Goal: Check status: Check status

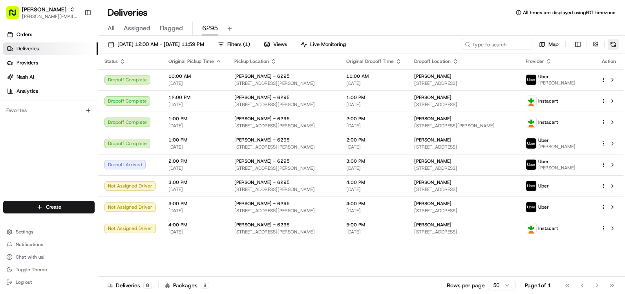
click at [609, 44] on button at bounding box center [613, 44] width 11 height 11
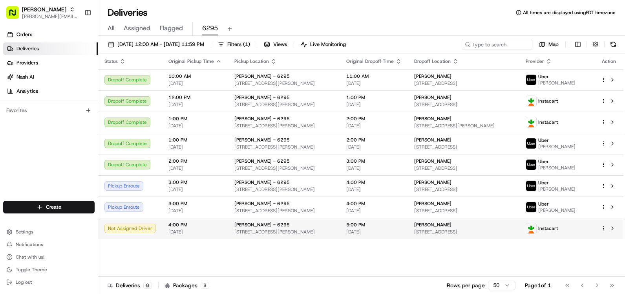
click at [469, 232] on span "[STREET_ADDRESS]" at bounding box center [463, 232] width 99 height 6
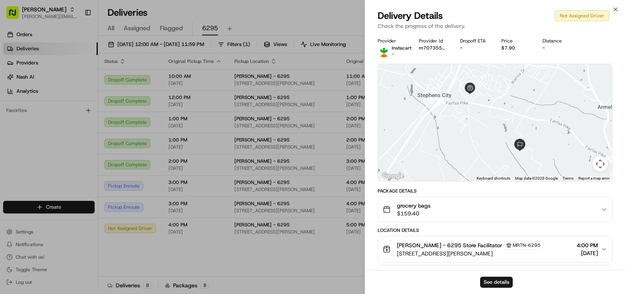
click at [477, 209] on div "grocery bags $159.40" at bounding box center [492, 209] width 218 height 16
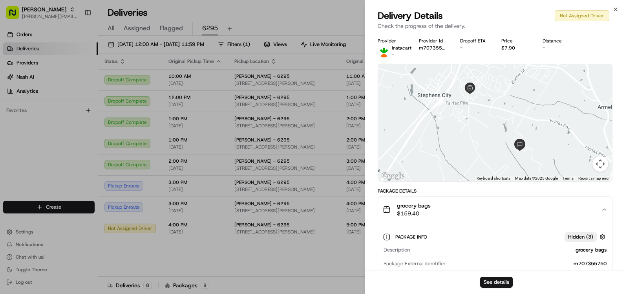
drag, startPoint x: 490, startPoint y: 280, endPoint x: 476, endPoint y: 273, distance: 15.8
click at [485, 273] on div "See details" at bounding box center [495, 282] width 260 height 24
click at [507, 284] on button "See details" at bounding box center [496, 281] width 33 height 11
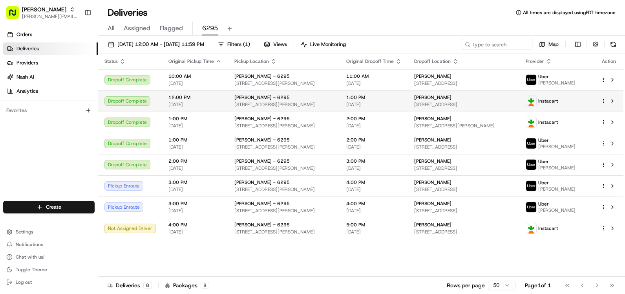
click at [368, 106] on span "[DATE]" at bounding box center [373, 104] width 55 height 6
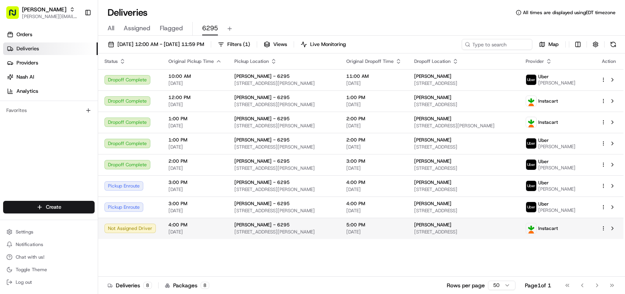
click at [351, 233] on span "[DATE]" at bounding box center [373, 232] width 55 height 6
click at [481, 231] on span "[STREET_ADDRESS]" at bounding box center [463, 232] width 99 height 6
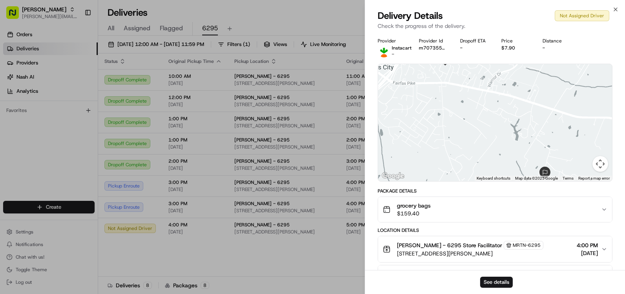
click at [536, 250] on div "[PERSON_NAME] - 6295 Store Facilitator MRTN-6295 [STREET_ADDRESS][PERSON_NAME] …" at bounding box center [492, 249] width 218 height 16
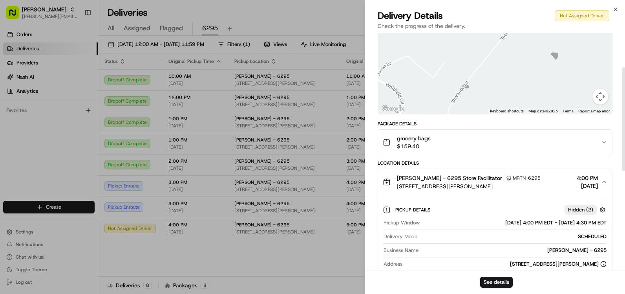
scroll to position [106, 0]
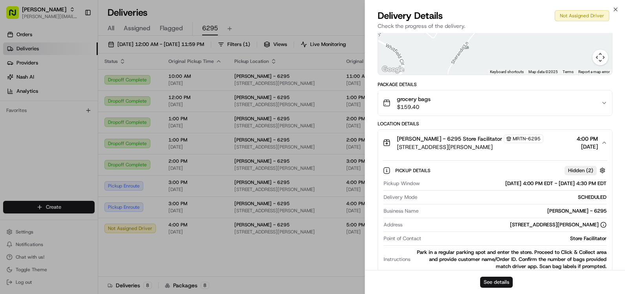
click at [492, 280] on button "See details" at bounding box center [496, 281] width 33 height 11
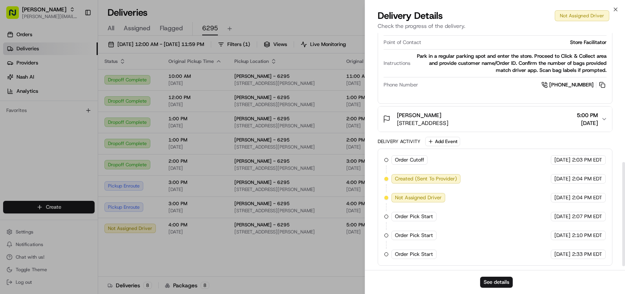
scroll to position [303, 0]
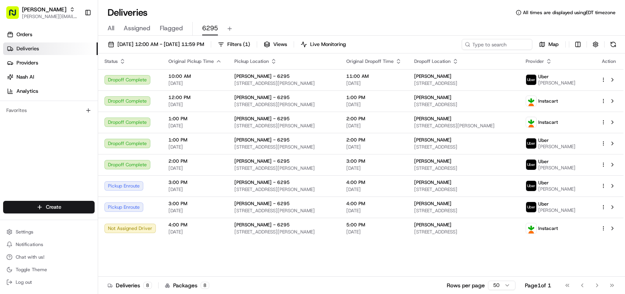
drag, startPoint x: 318, startPoint y: 270, endPoint x: 334, endPoint y: 267, distance: 16.5
click at [581, 263] on div "Status Original Pickup Time Pickup Location Original Dropoff Time Dropoff Locat…" at bounding box center [360, 164] width 525 height 223
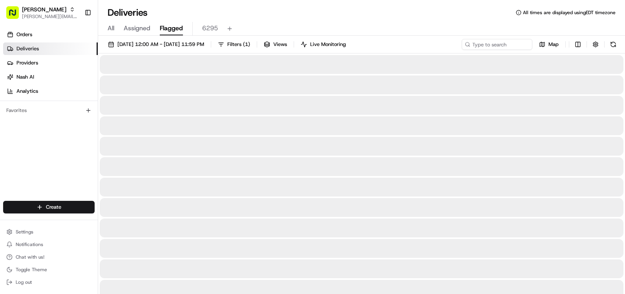
click at [172, 33] on button "Flagged" at bounding box center [171, 28] width 23 height 13
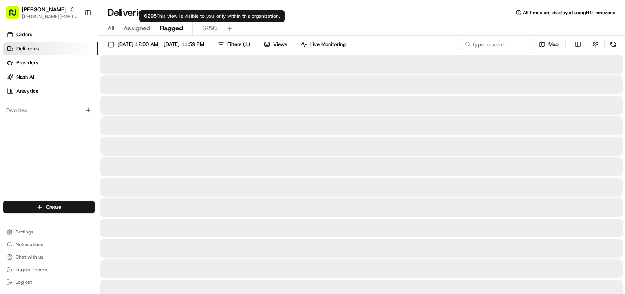
click at [211, 30] on span "6295" at bounding box center [210, 28] width 16 height 9
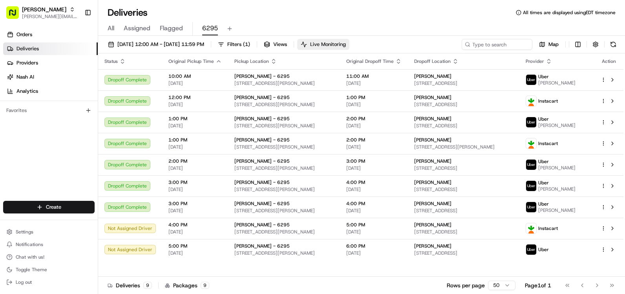
click at [346, 48] on span "Live Monitoring" at bounding box center [328, 44] width 36 height 7
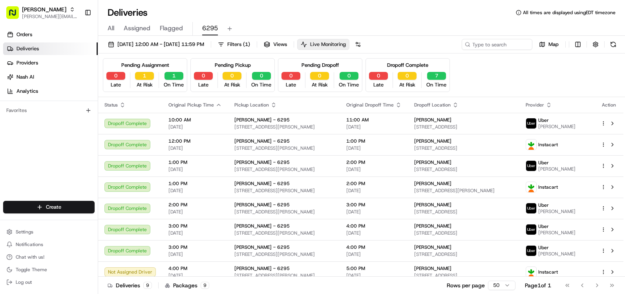
click at [346, 48] on span "Live Monitoring" at bounding box center [328, 44] width 36 height 7
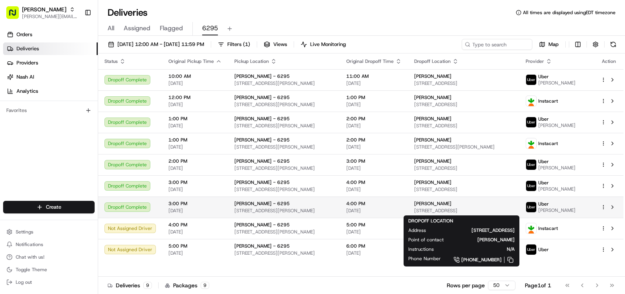
click at [443, 206] on div "[PERSON_NAME]" at bounding box center [463, 203] width 99 height 6
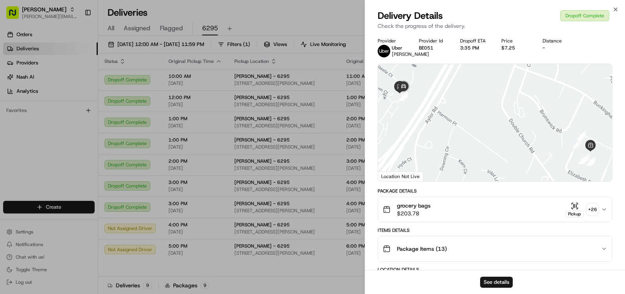
click at [541, 217] on div "grocery bags $203.78 Pickup + 26" at bounding box center [492, 209] width 218 height 16
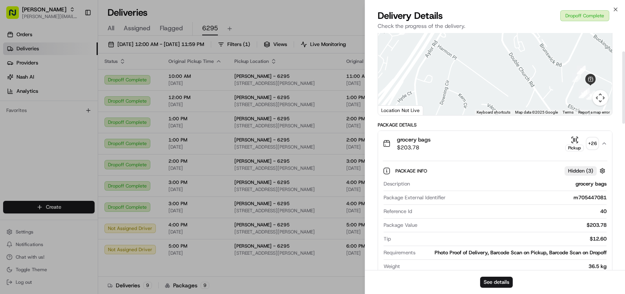
scroll to position [79, 0]
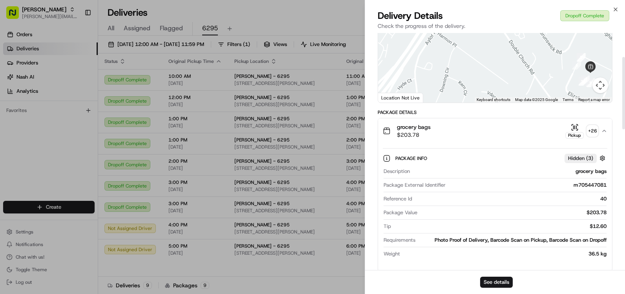
click at [483, 132] on div "grocery bags $203.78 Pickup + 26" at bounding box center [492, 131] width 218 height 16
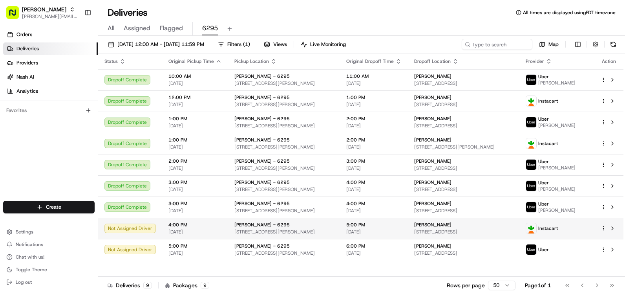
click at [510, 228] on div "[PERSON_NAME] [STREET_ADDRESS]" at bounding box center [463, 227] width 99 height 13
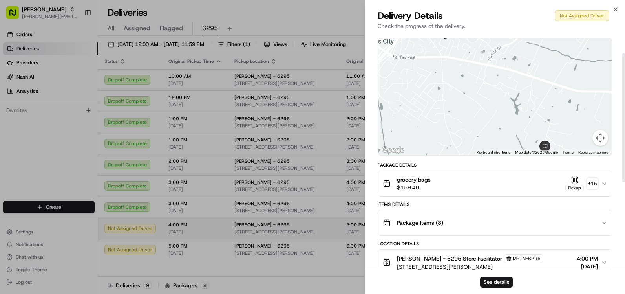
scroll to position [39, 0]
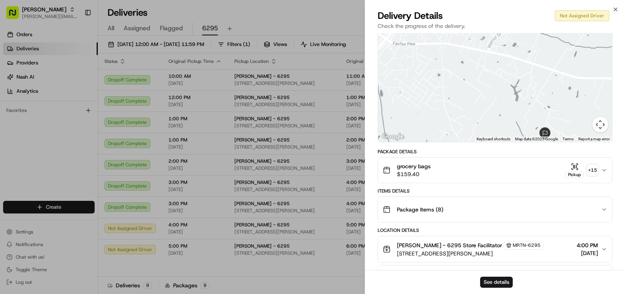
click at [529, 175] on div "grocery bags $159.40 Pickup + 15" at bounding box center [492, 170] width 218 height 16
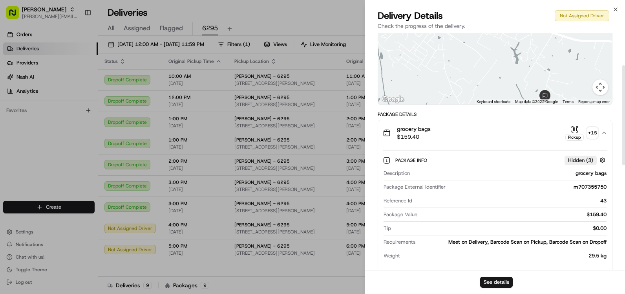
scroll to position [118, 0]
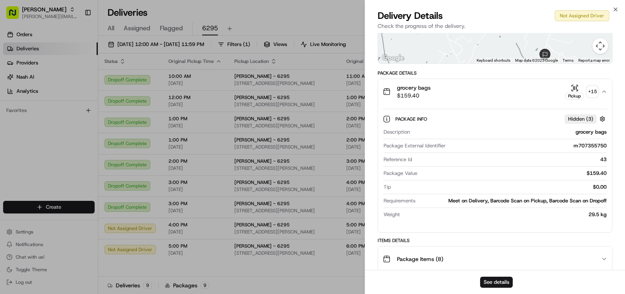
click at [474, 95] on div "grocery bags $159.40 Pickup + 15" at bounding box center [492, 92] width 218 height 16
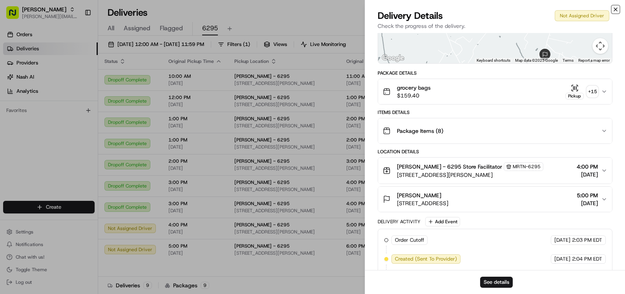
click at [616, 9] on icon "button" at bounding box center [615, 9] width 3 height 3
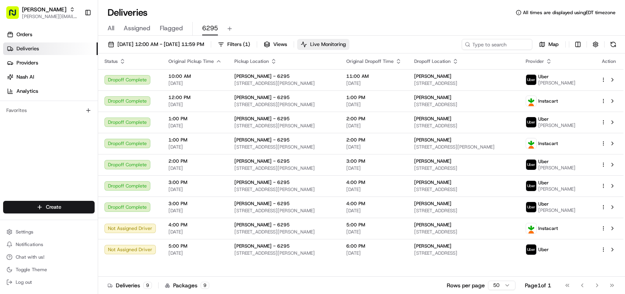
click at [346, 43] on span "Live Monitoring" at bounding box center [328, 44] width 36 height 7
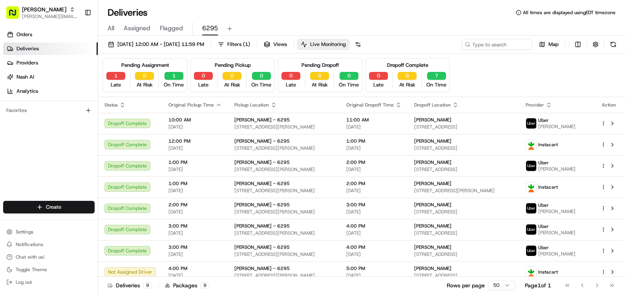
click at [346, 43] on span "Live Monitoring" at bounding box center [328, 44] width 36 height 7
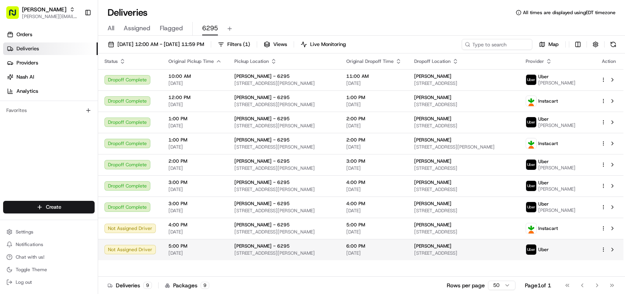
click at [498, 245] on div "[PERSON_NAME]" at bounding box center [463, 246] width 99 height 6
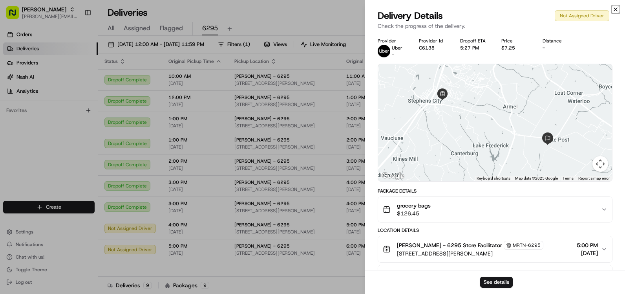
click at [617, 10] on icon "button" at bounding box center [615, 9] width 3 height 3
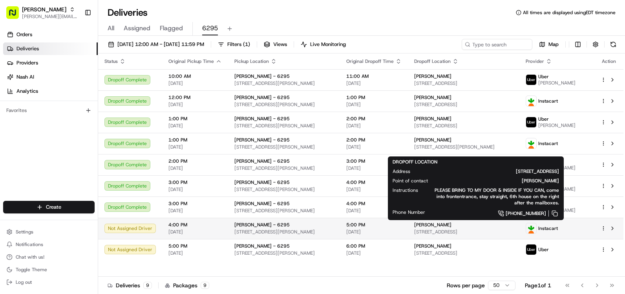
click at [514, 231] on span "[STREET_ADDRESS]" at bounding box center [463, 232] width 99 height 6
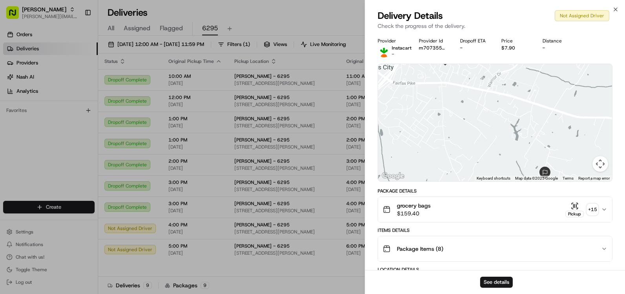
click at [539, 213] on div "grocery bags $159.40 Pickup + 15" at bounding box center [492, 209] width 218 height 16
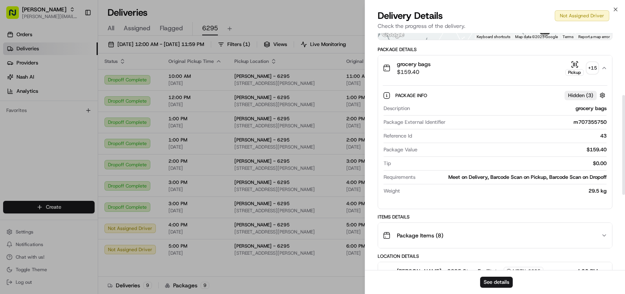
scroll to position [157, 0]
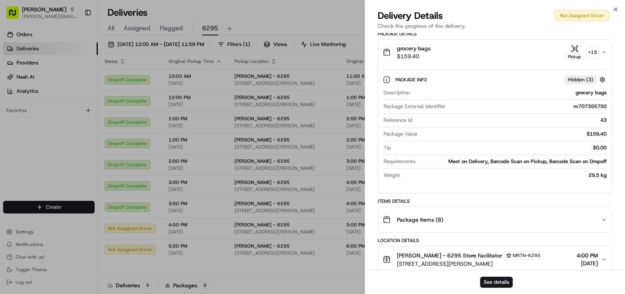
click at [514, 54] on div "grocery bags $159.40 Pickup + 15" at bounding box center [492, 52] width 218 height 16
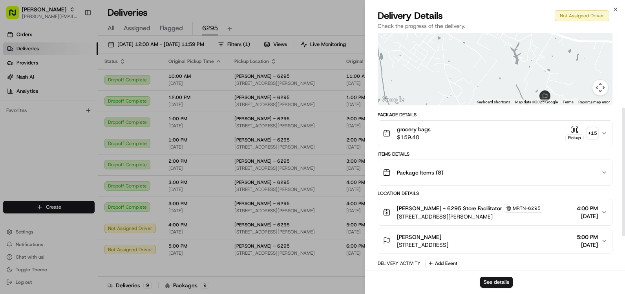
scroll to position [0, 0]
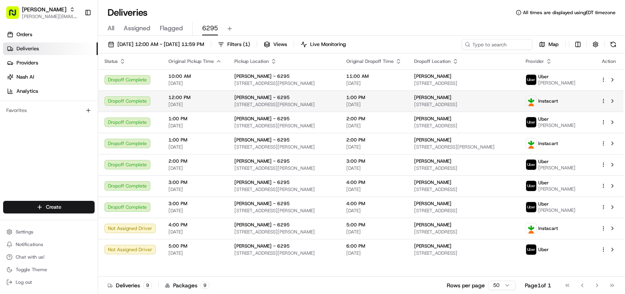
click at [606, 103] on td at bounding box center [609, 100] width 29 height 21
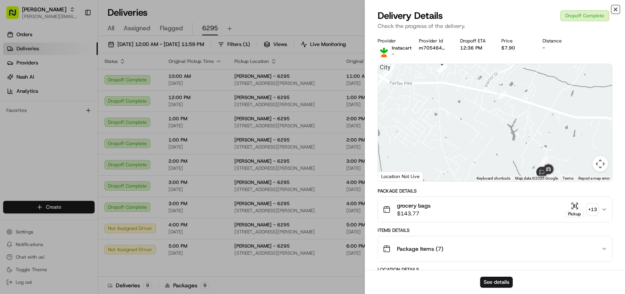
click at [617, 7] on icon "button" at bounding box center [616, 9] width 6 height 6
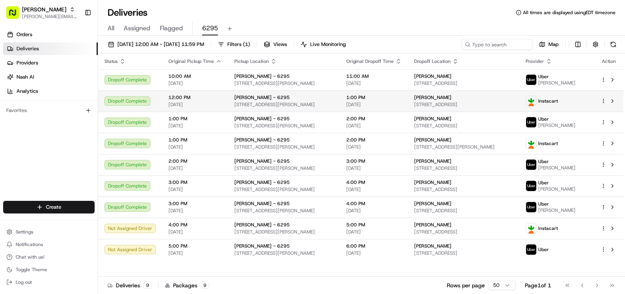
click at [603, 101] on html "Martin's [EMAIL_ADDRESS][PERSON_NAME][DOMAIN_NAME] Toggle Sidebar Orders Delive…" at bounding box center [312, 147] width 625 height 294
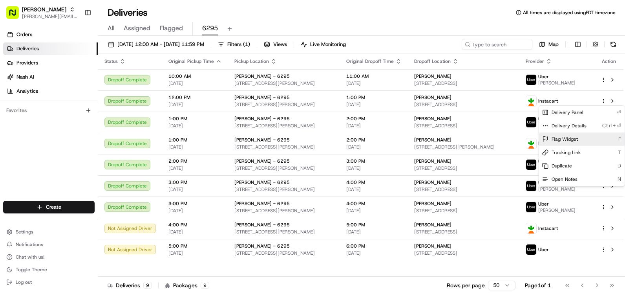
click at [574, 135] on div "Flag Widget F" at bounding box center [582, 138] width 86 height 13
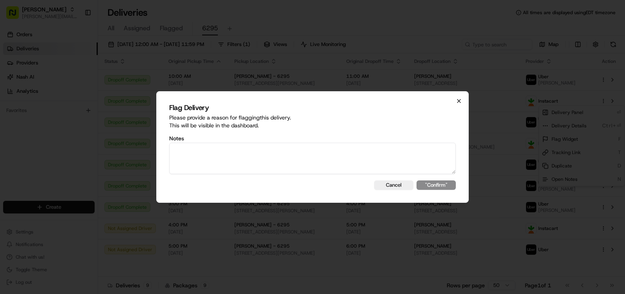
click at [461, 102] on icon "button" at bounding box center [459, 101] width 6 height 6
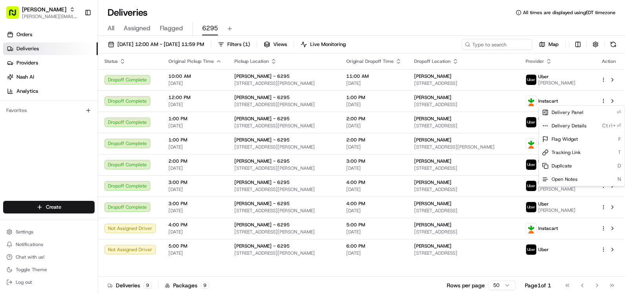
click at [612, 101] on html "Martin's [EMAIL_ADDRESS][PERSON_NAME][DOMAIN_NAME] Toggle Sidebar Orders Delive…" at bounding box center [312, 147] width 625 height 294
click at [612, 101] on button at bounding box center [612, 100] width 9 height 9
click at [349, 48] on button "Live Monitoring" at bounding box center [323, 44] width 52 height 11
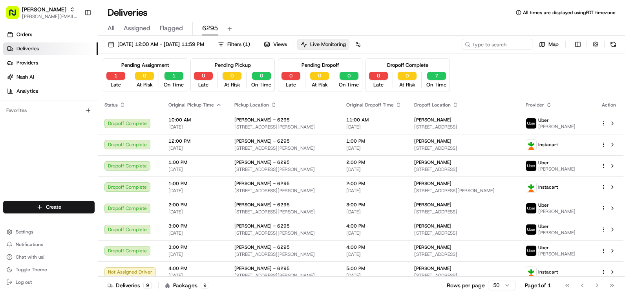
click at [349, 48] on button "Live Monitoring" at bounding box center [323, 44] width 52 height 11
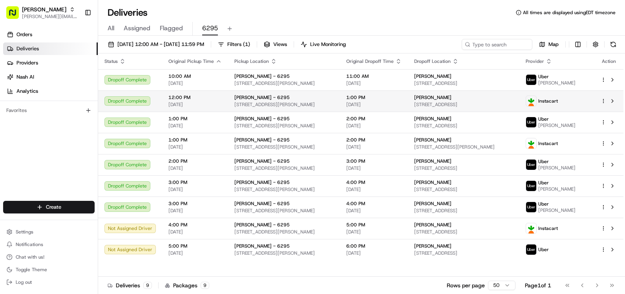
click at [412, 108] on td "[PERSON_NAME] [STREET_ADDRESS]" at bounding box center [464, 100] width 112 height 21
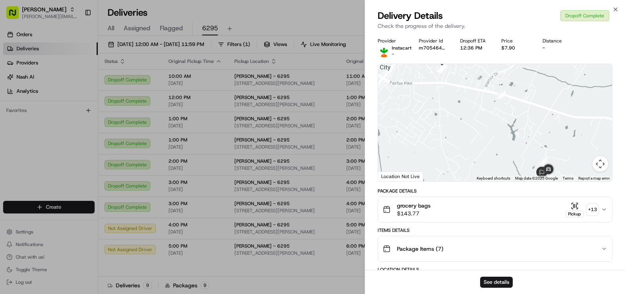
click at [508, 216] on div "grocery bags $143.77 Pickup + 13" at bounding box center [492, 209] width 218 height 16
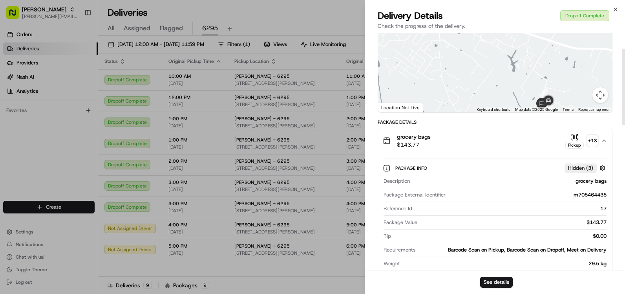
scroll to position [79, 0]
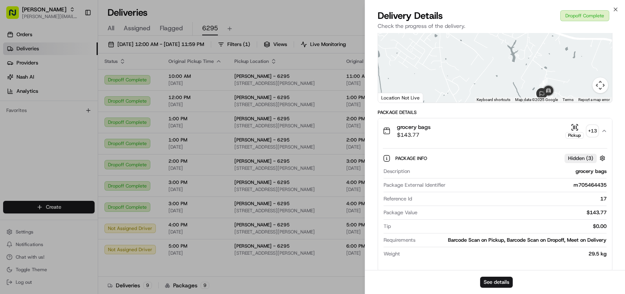
click at [461, 138] on div "grocery bags $143.77 Pickup + 13" at bounding box center [492, 131] width 218 height 16
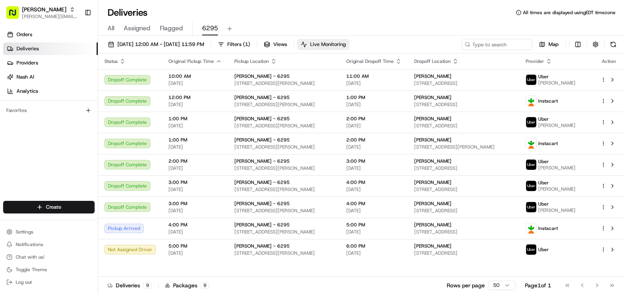
click at [340, 44] on button "Live Monitoring" at bounding box center [323, 44] width 52 height 11
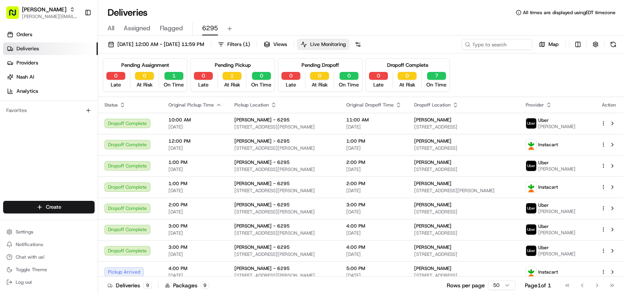
click at [340, 44] on button "Live Monitoring" at bounding box center [323, 44] width 52 height 11
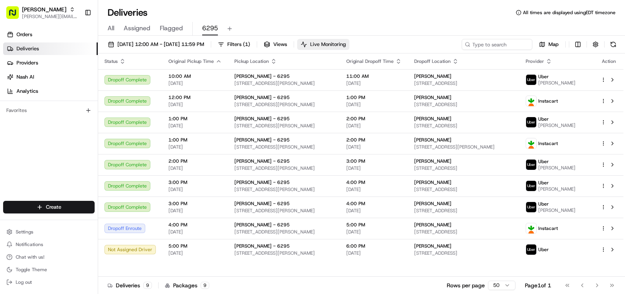
click at [346, 42] on span "Live Monitoring" at bounding box center [328, 44] width 36 height 7
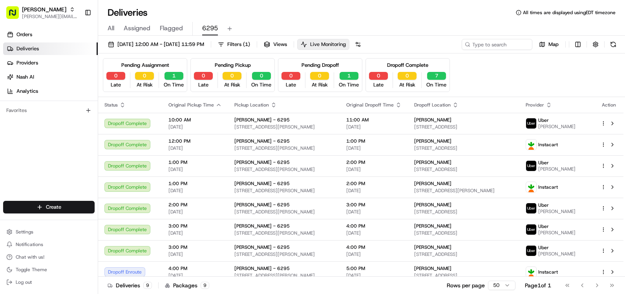
click at [346, 42] on span "Live Monitoring" at bounding box center [328, 44] width 36 height 7
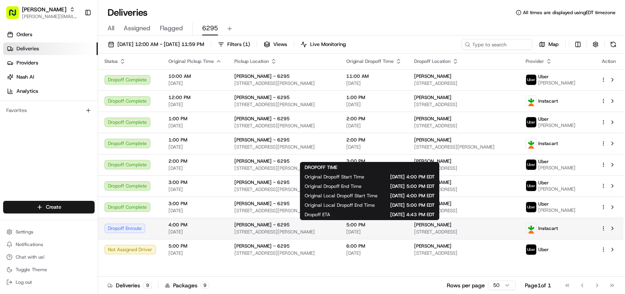
click at [422, 223] on span "[PERSON_NAME]" at bounding box center [432, 224] width 37 height 6
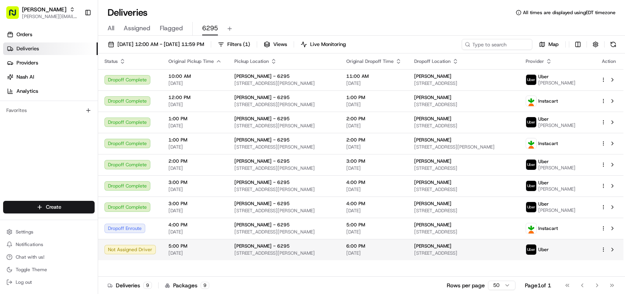
click at [467, 249] on div "[PERSON_NAME]" at bounding box center [463, 246] width 99 height 6
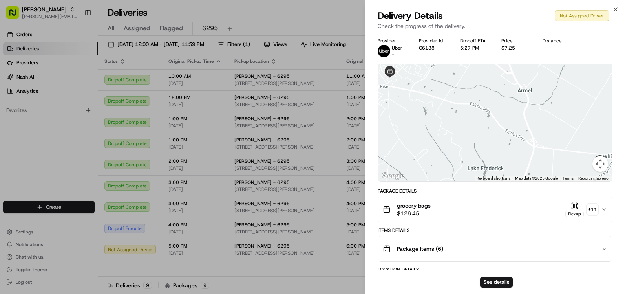
click at [491, 208] on div "grocery bags $126.45 Pickup + 11" at bounding box center [492, 209] width 218 height 16
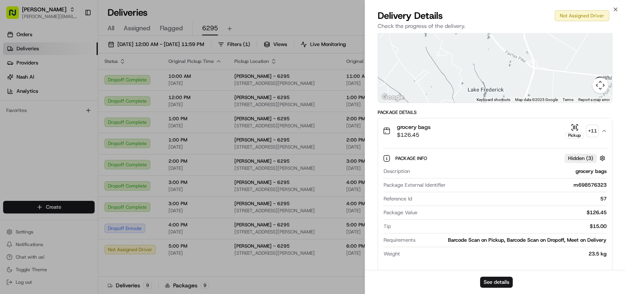
click at [444, 128] on div "grocery bags $126.45 Pickup + 11" at bounding box center [492, 131] width 218 height 16
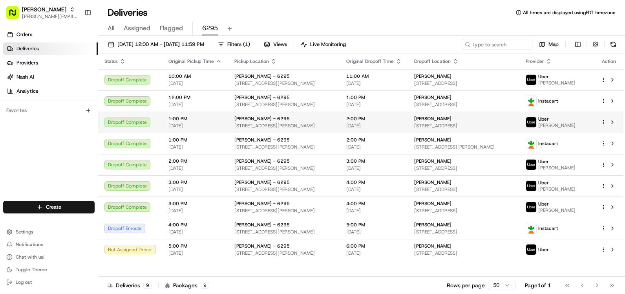
click at [455, 125] on span "[STREET_ADDRESS]" at bounding box center [463, 126] width 99 height 6
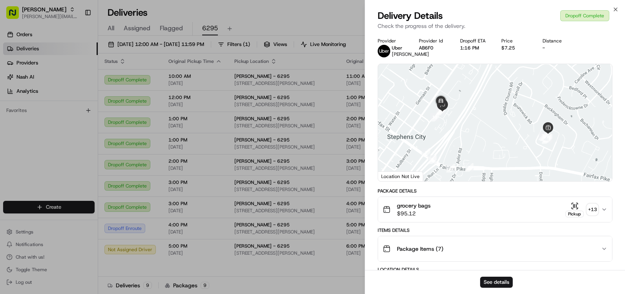
click at [473, 217] on div "grocery bags $95.12 Pickup + 13" at bounding box center [492, 209] width 218 height 16
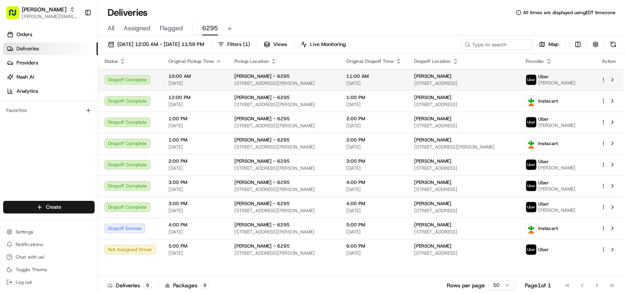
click at [444, 75] on div "[PERSON_NAME]" at bounding box center [463, 76] width 99 height 6
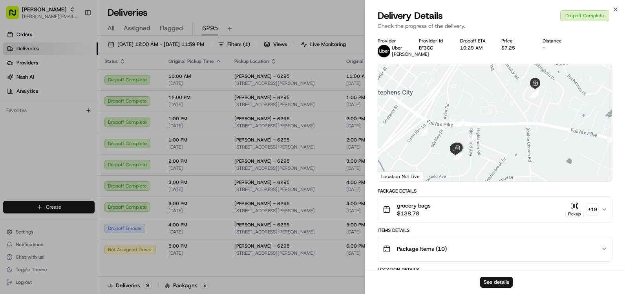
click at [452, 207] on div "grocery bags $138.78 Pickup + 19" at bounding box center [492, 209] width 218 height 16
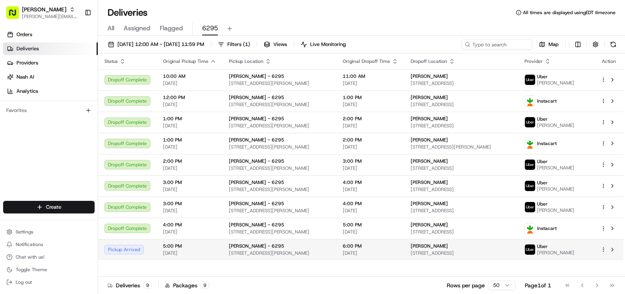
click at [284, 253] on span "[STREET_ADDRESS][PERSON_NAME]" at bounding box center [279, 253] width 101 height 6
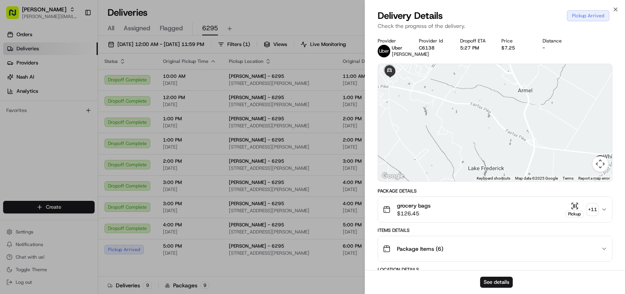
click at [495, 217] on div "grocery bags $126.45 Pickup + 11" at bounding box center [492, 209] width 218 height 16
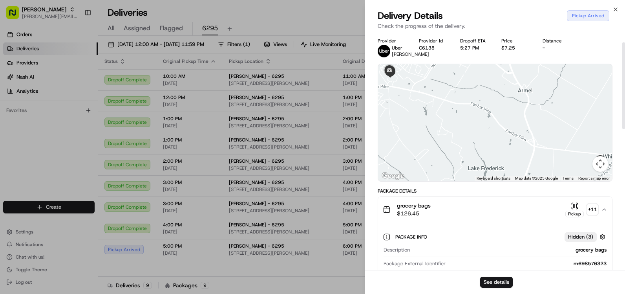
scroll to position [157, 0]
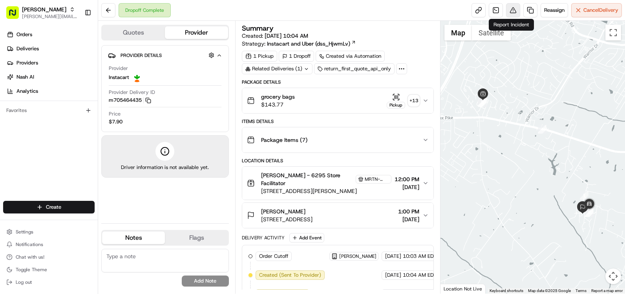
click at [512, 12] on button at bounding box center [513, 10] width 14 height 14
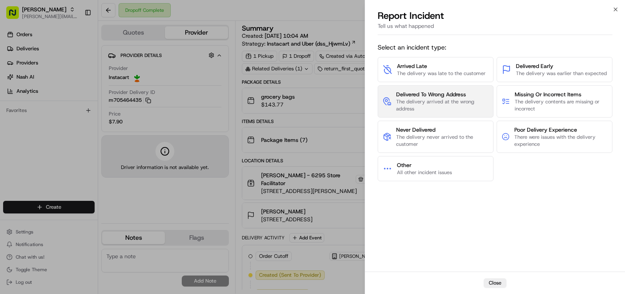
click at [470, 100] on span "The delivery arrived at the wrong address" at bounding box center [442, 105] width 92 height 14
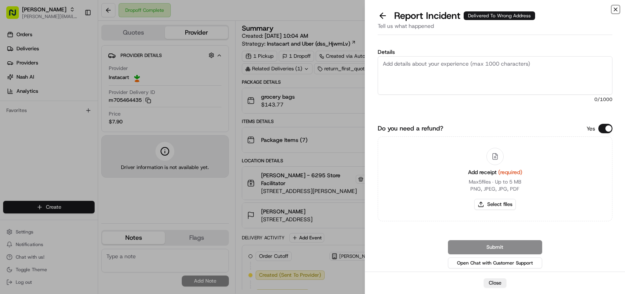
click at [613, 9] on icon "button" at bounding box center [616, 9] width 6 height 6
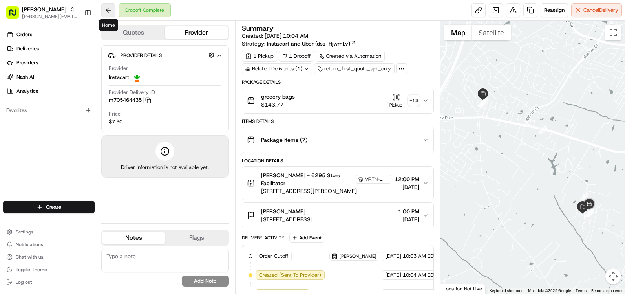
click at [110, 11] on button at bounding box center [108, 10] width 14 height 14
